Goal: Task Accomplishment & Management: Complete application form

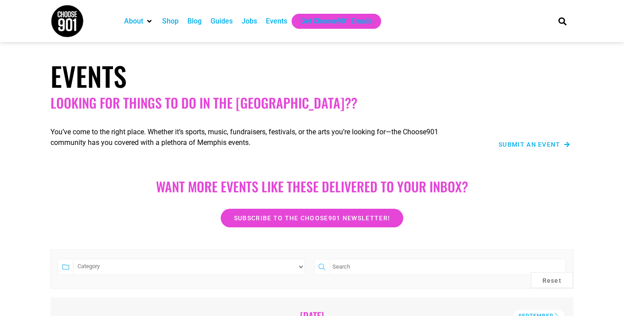
click at [524, 145] on span "Submit an Event" at bounding box center [529, 144] width 62 height 6
click at [524, 143] on span "Submit an Event" at bounding box center [529, 144] width 62 height 6
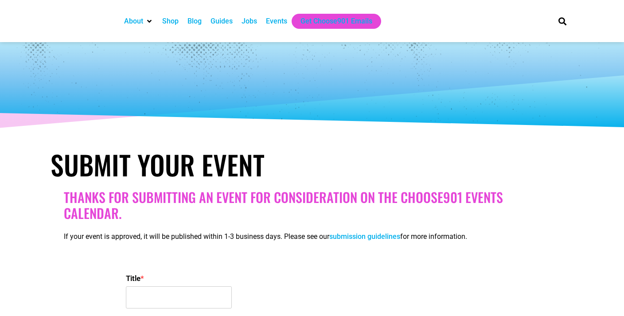
select select
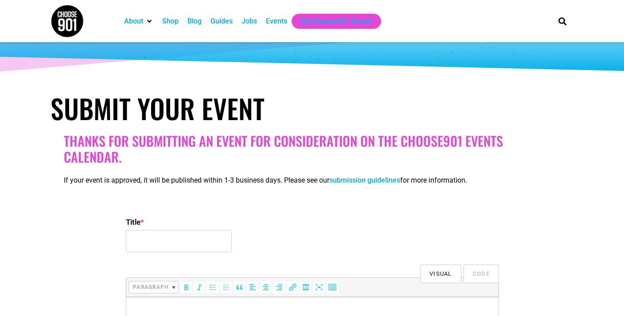
scroll to position [89, 0]
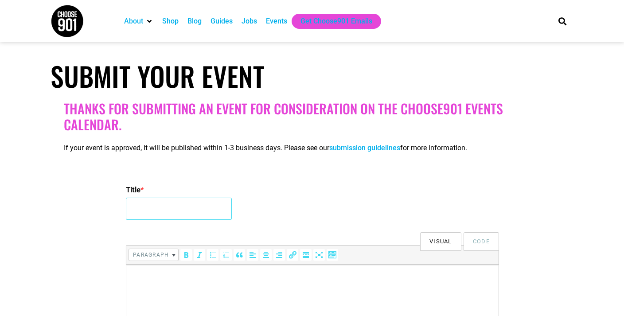
click at [162, 211] on input "Title *" at bounding box center [179, 209] width 106 height 22
type input "WiMM presents...[PERSON_NAME] [PERSON_NAME] & DRUMMA BAE EXPERIENCE"
click at [157, 273] on p at bounding box center [312, 276] width 363 height 11
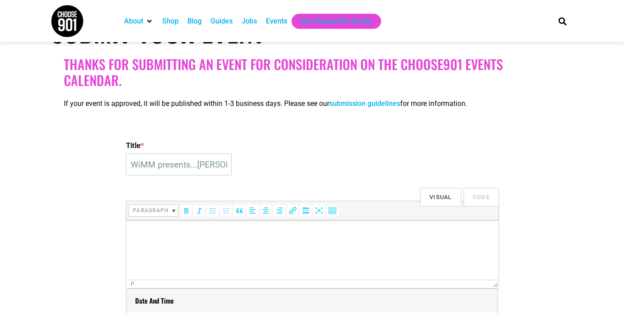
scroll to position [137, 0]
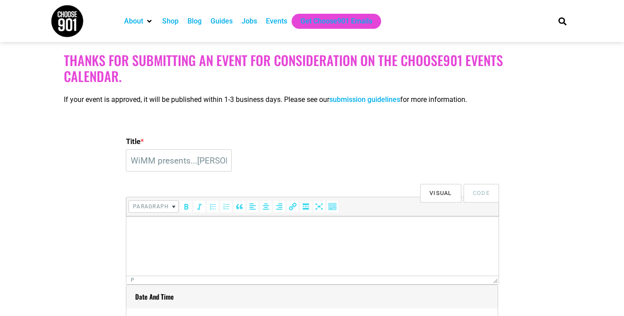
click at [153, 222] on html at bounding box center [312, 228] width 372 height 25
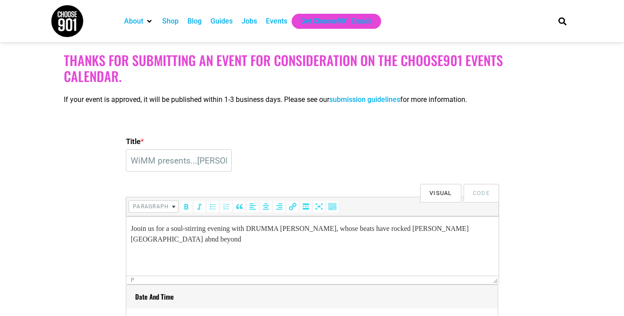
click at [467, 231] on p "Jooin us for a soul-stirring evening with DRUMMA [PERSON_NAME], whose beats hav…" at bounding box center [312, 233] width 363 height 21
click at [139, 229] on p "Jooin us for a soul-stirring evening with DRUMMA [PERSON_NAME], whose beats hav…" at bounding box center [312, 233] width 363 height 21
click at [490, 231] on p "Join us for a soul-stirring evening with DRUMMA [PERSON_NAME], whose beats have…" at bounding box center [312, 233] width 363 height 21
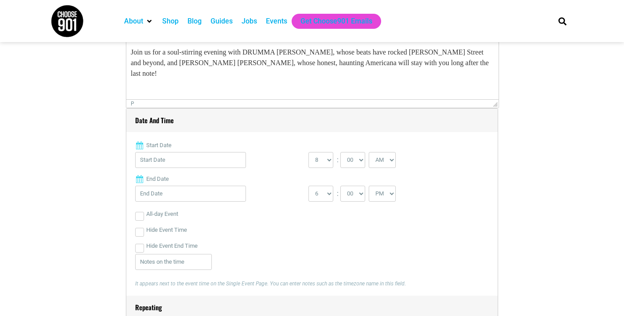
scroll to position [317, 0]
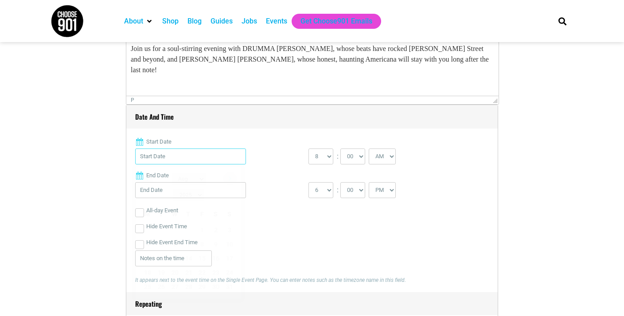
click at [186, 158] on input "Start Date" at bounding box center [190, 156] width 111 height 16
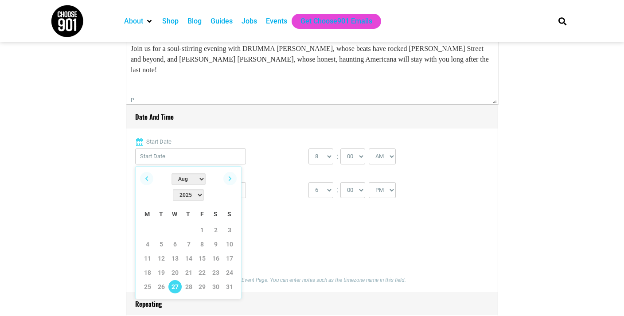
click at [175, 280] on link "27" at bounding box center [174, 286] width 13 height 13
type input "[DATE]"
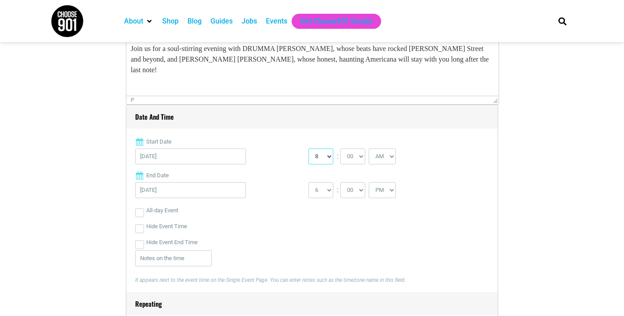
click at [326, 154] on select "0 1 2 3 4 5 6 7 8 9 10 11 12" at bounding box center [320, 156] width 25 height 16
select select "7"
click at [393, 155] on select "AM PM" at bounding box center [381, 156] width 27 height 16
select select "PM"
click at [206, 192] on input "[DATE]" at bounding box center [190, 190] width 111 height 16
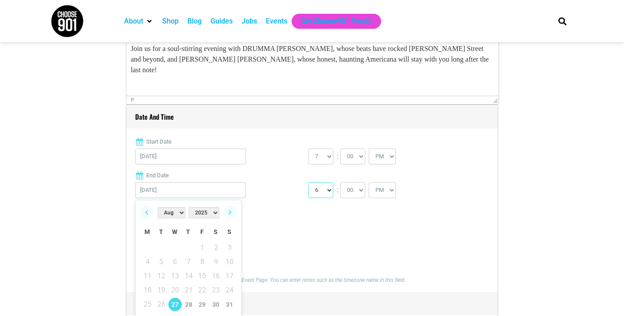
click at [325, 187] on select "1 2 3 4 5 6 7 8 9 10 11 12" at bounding box center [320, 190] width 25 height 16
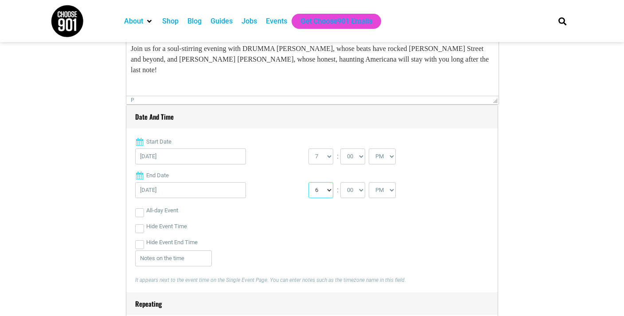
select select "10"
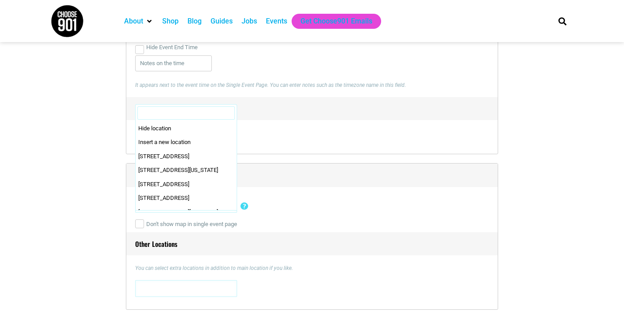
scroll to position [0, 0]
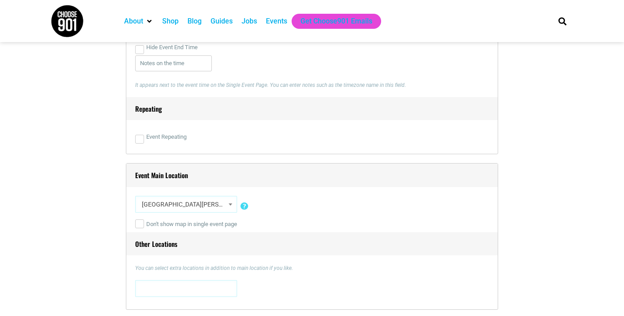
select select "3775"
click at [140, 221] on input "Don't show map in single event page" at bounding box center [139, 223] width 9 height 9
checkbox input "true"
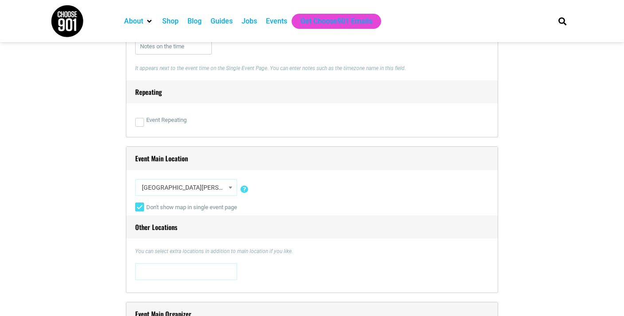
scroll to position [536, 0]
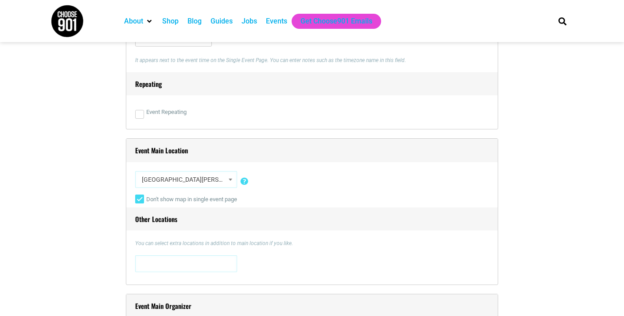
click at [153, 264] on span at bounding box center [186, 263] width 96 height 14
click at [269, 253] on div "You can select extra locations in addition to main location if you like. [STREE…" at bounding box center [311, 257] width 353 height 36
click at [183, 264] on span at bounding box center [186, 263] width 96 height 14
type textarea "BSIDE"
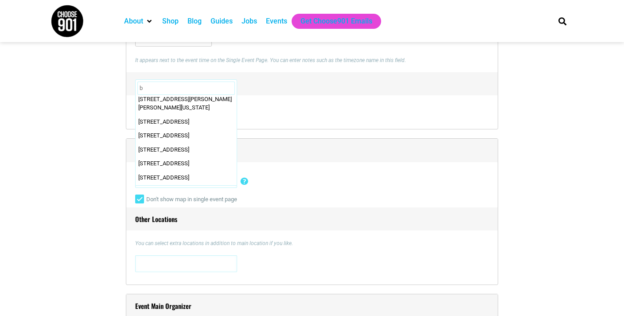
scroll to position [0, 0]
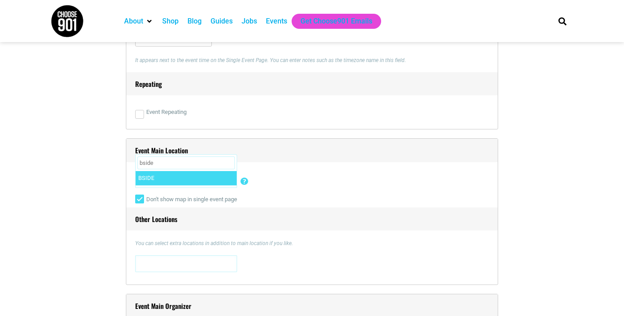
type input "bside"
select select "2395"
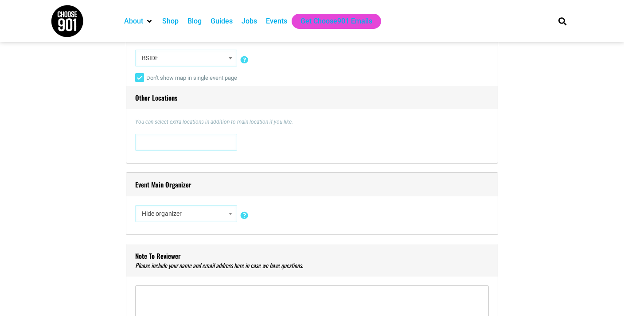
scroll to position [656, 0]
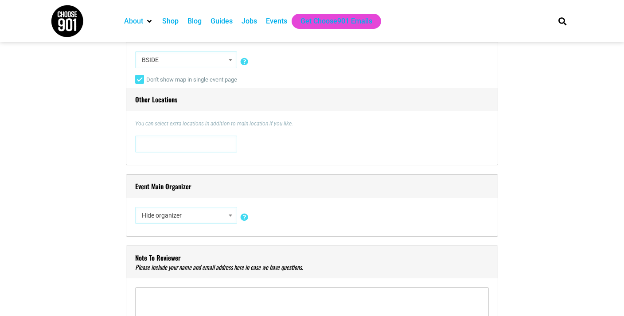
click at [142, 79] on input "Don't show map in single event page" at bounding box center [139, 79] width 9 height 9
checkbox input "false"
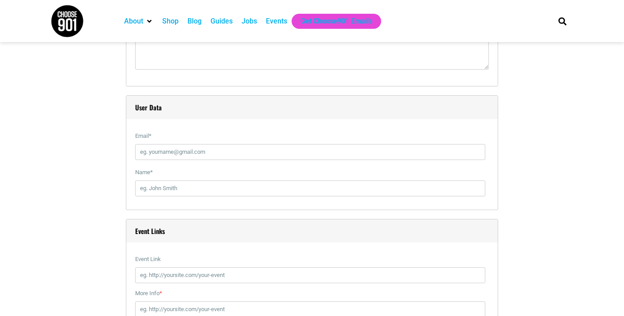
scroll to position [914, 0]
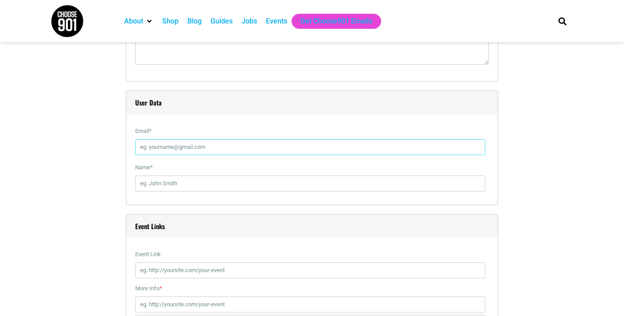
click at [187, 147] on input "Email *" at bounding box center [310, 147] width 350 height 16
type input "[EMAIL_ADDRESS][DOMAIN_NAME]"
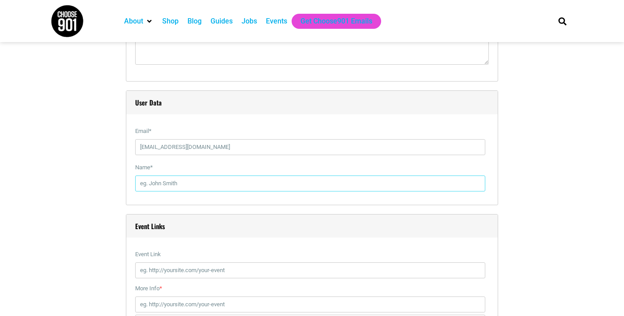
click at [198, 185] on input "Name *" at bounding box center [310, 183] width 350 height 16
type input "W"
type input "[PERSON_NAME]"
click at [162, 270] on input "Event Link" at bounding box center [310, 270] width 350 height 16
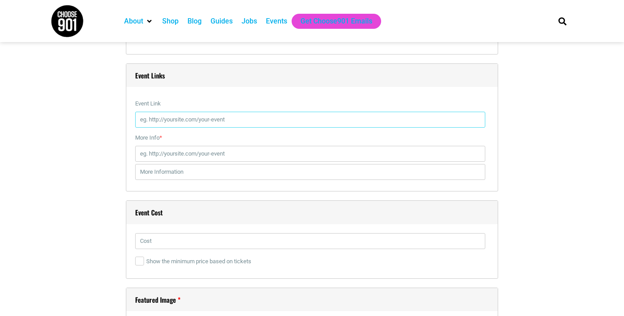
scroll to position [1066, 0]
click at [178, 114] on input "Event Link" at bounding box center [310, 118] width 350 height 16
paste input "[URL][DOMAIN_NAME][PERSON_NAME]"
type input "[URL][DOMAIN_NAME][PERSON_NAME]"
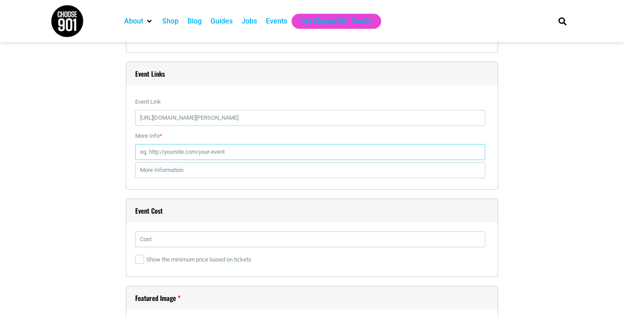
scroll to position [0, 0]
click at [179, 151] on input "More Info *" at bounding box center [310, 152] width 350 height 16
paste input "[URL][DOMAIN_NAME][PERSON_NAME]"
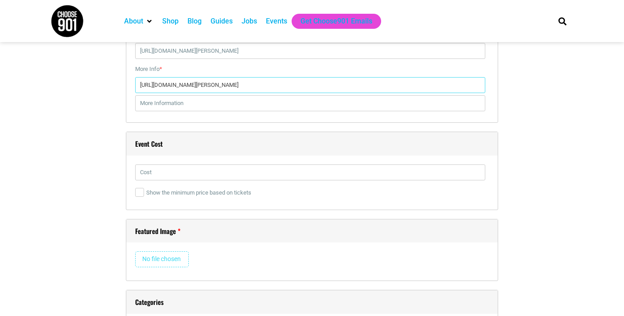
scroll to position [1141, 0]
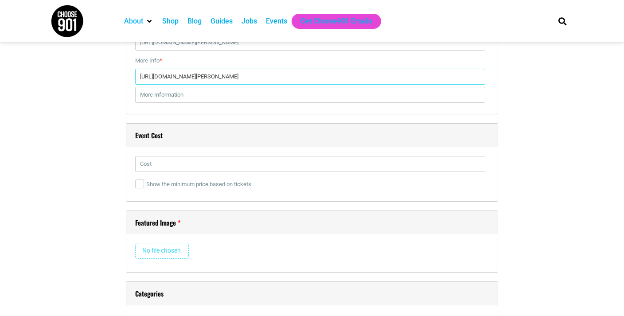
type input "[URL][DOMAIN_NAME][PERSON_NAME]"
click at [168, 167] on input "text" at bounding box center [310, 164] width 350 height 16
type input "$10"
click at [171, 249] on input "file" at bounding box center [162, 251] width 54 height 16
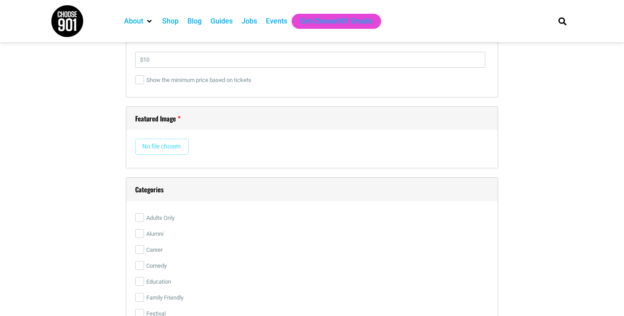
scroll to position [1248, 0]
click at [157, 143] on input "file" at bounding box center [162, 144] width 54 height 16
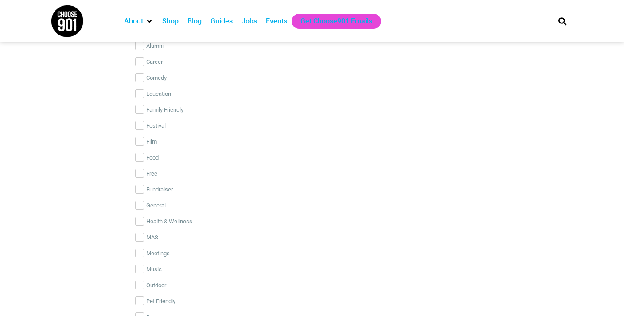
scroll to position [1442, 0]
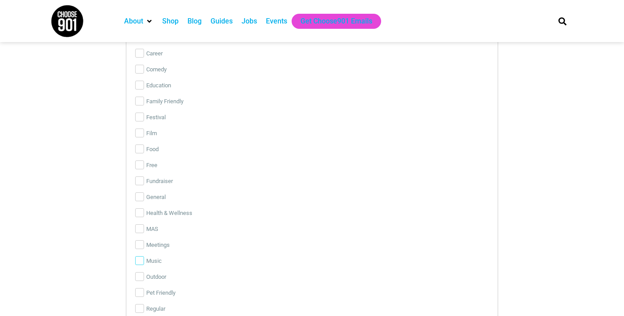
click at [139, 260] on input "Music" at bounding box center [139, 260] width 9 height 9
checkbox input "true"
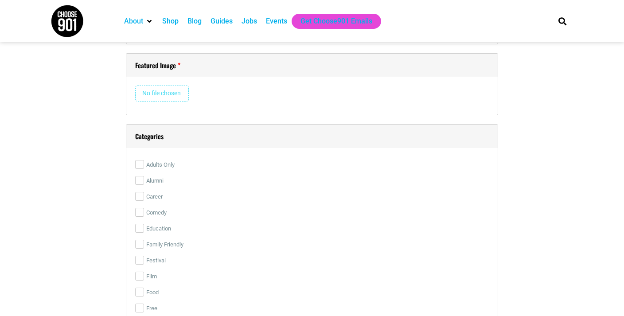
scroll to position [1297, 0]
click at [162, 99] on input "file" at bounding box center [162, 95] width 54 height 16
click at [155, 102] on input "file" at bounding box center [162, 95] width 54 height 16
click at [167, 81] on div "Featured Image Remove Image" at bounding box center [312, 85] width 372 height 62
click at [167, 97] on input "file" at bounding box center [162, 95] width 54 height 16
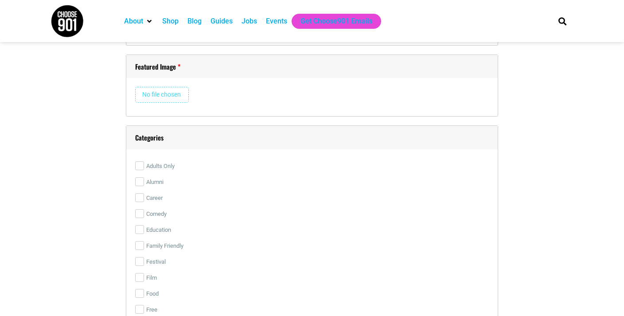
click at [167, 97] on input "file" at bounding box center [162, 95] width 54 height 16
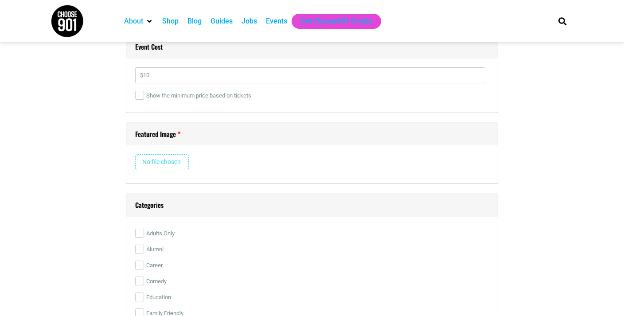
scroll to position [1224, 0]
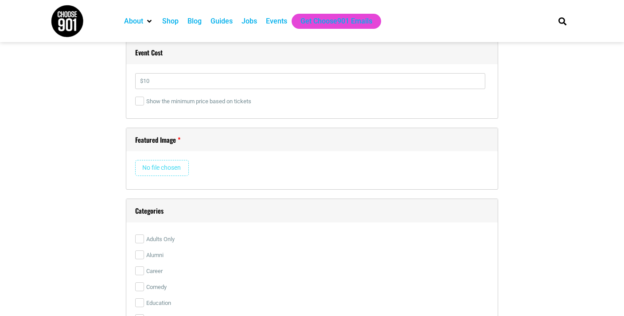
type input "C:\fakepath\WiMM [DATE] wk2.png"
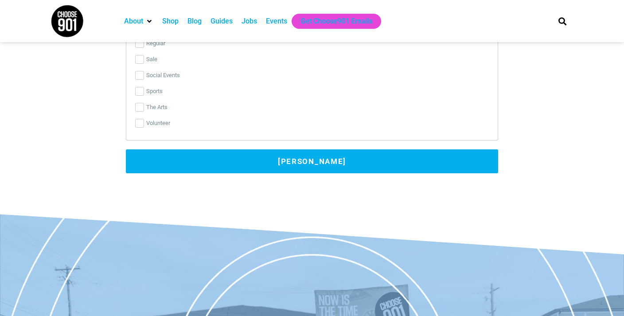
click at [302, 158] on button "[PERSON_NAME]" at bounding box center [312, 161] width 372 height 24
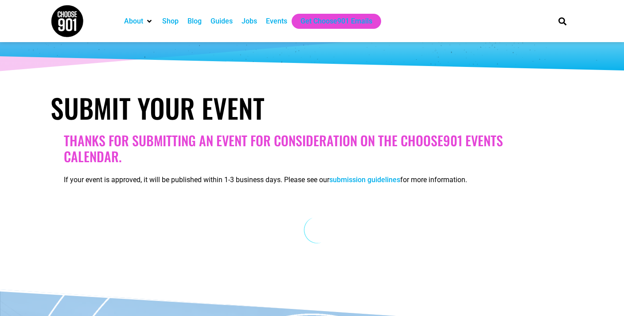
scroll to position [50, 0]
